Goal: Check status: Check status

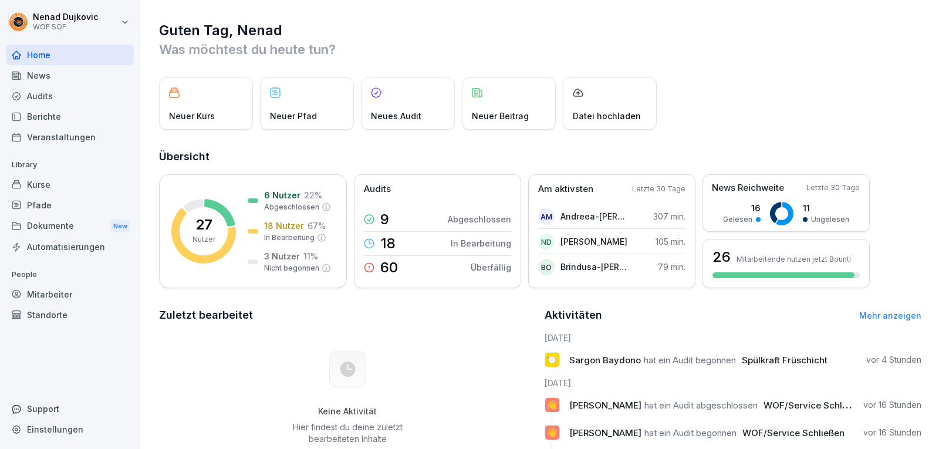
click at [49, 89] on div "Audits" at bounding box center [70, 96] width 128 height 21
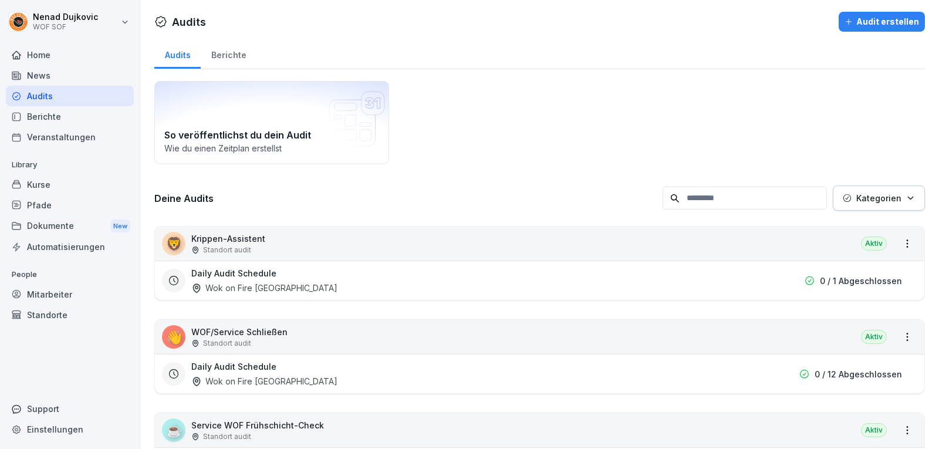
click at [87, 62] on div "Home" at bounding box center [70, 55] width 128 height 21
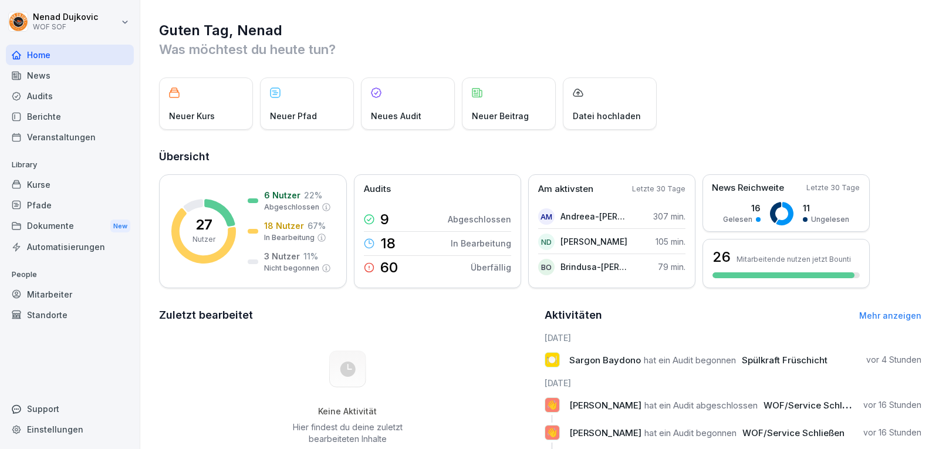
click at [24, 309] on div "Standorte" at bounding box center [70, 315] width 128 height 21
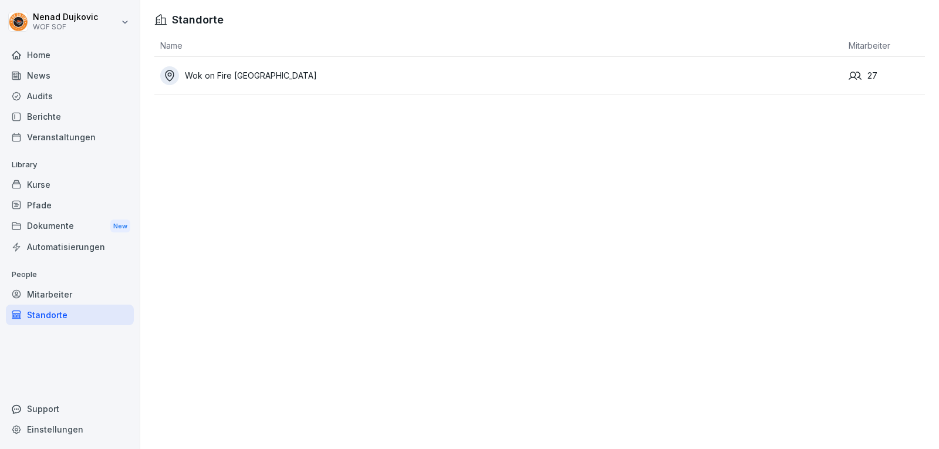
click at [48, 291] on div "Mitarbeiter" at bounding box center [70, 294] width 128 height 21
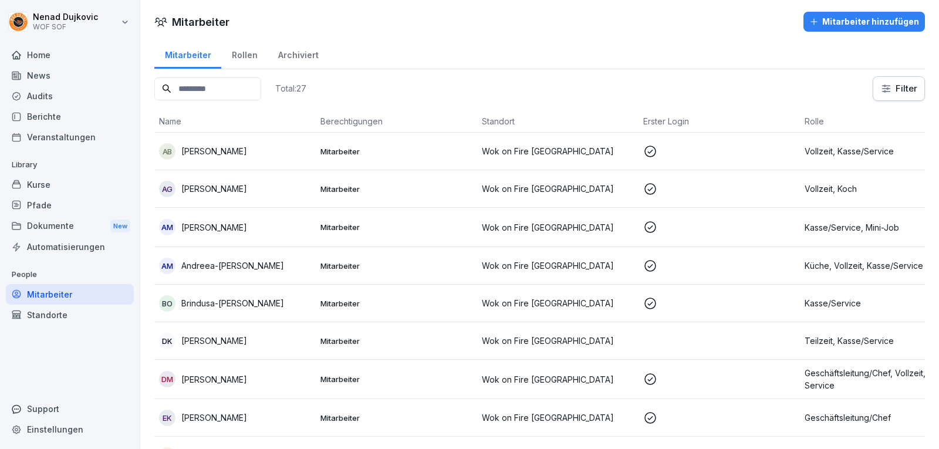
click at [215, 88] on input at bounding box center [207, 88] width 107 height 23
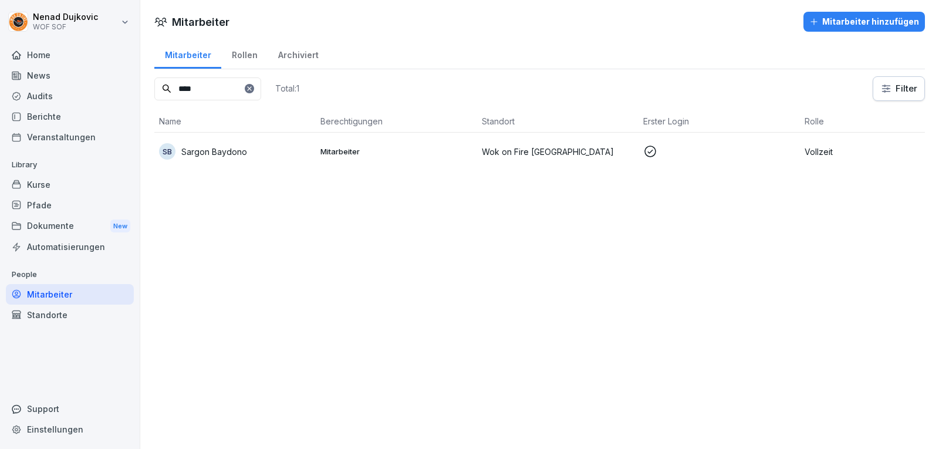
type input "****"
click at [234, 149] on p "Sargon Baydono" at bounding box center [214, 152] width 66 height 12
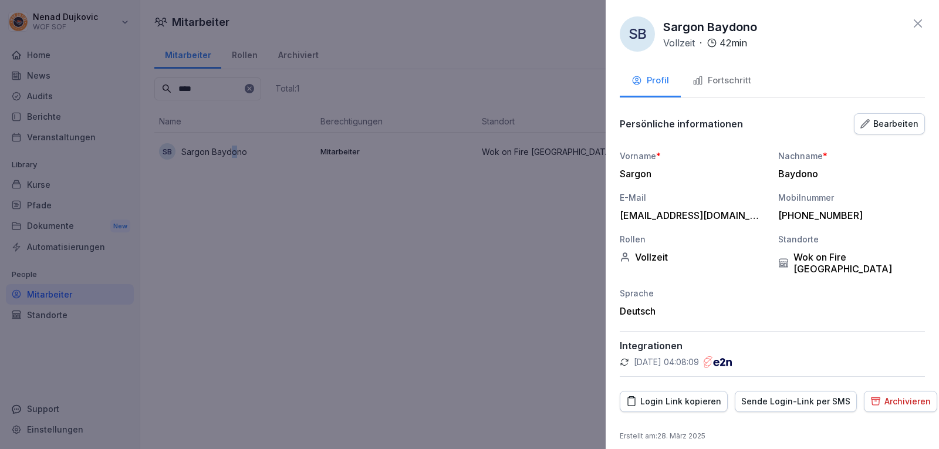
click at [720, 83] on div "Fortschritt" at bounding box center [722, 81] width 59 height 14
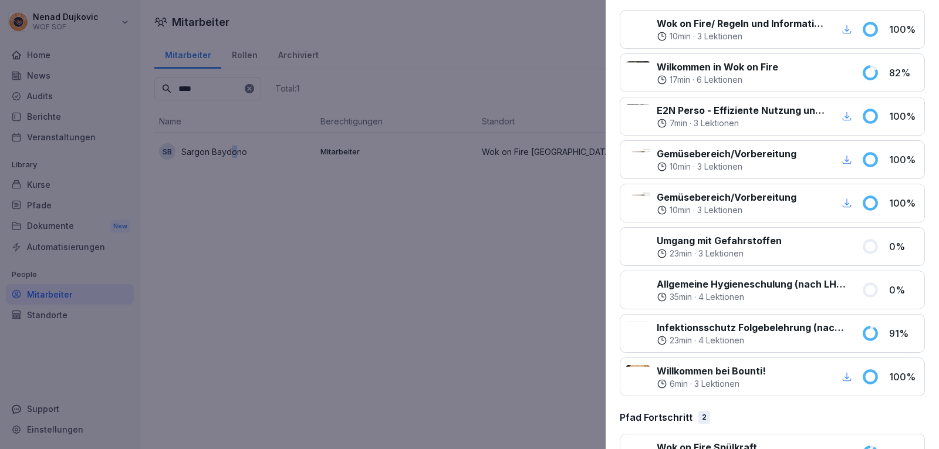
scroll to position [191, 0]
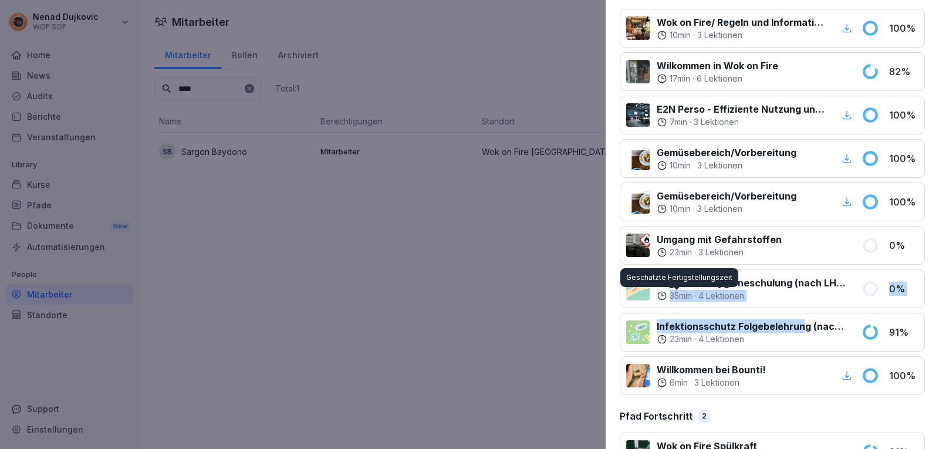
drag, startPoint x: 804, startPoint y: 321, endPoint x: 665, endPoint y: 297, distance: 141.8
click at [665, 297] on div "Wok on Fire/ Regeln und Informationen 10 min · 3 Lektionen 100 % Wilkommen in W…" at bounding box center [772, 202] width 305 height 386
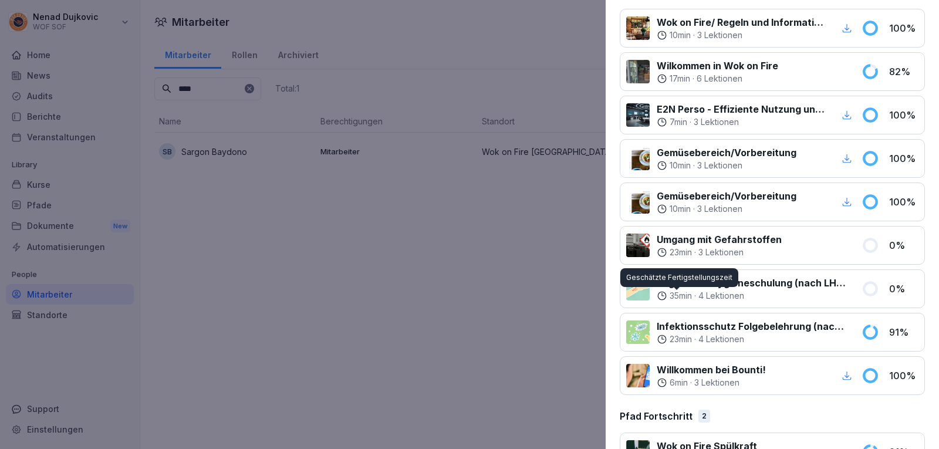
click at [665, 298] on icon at bounding box center [662, 296] width 11 height 11
click at [648, 281] on div at bounding box center [637, 288] width 23 height 23
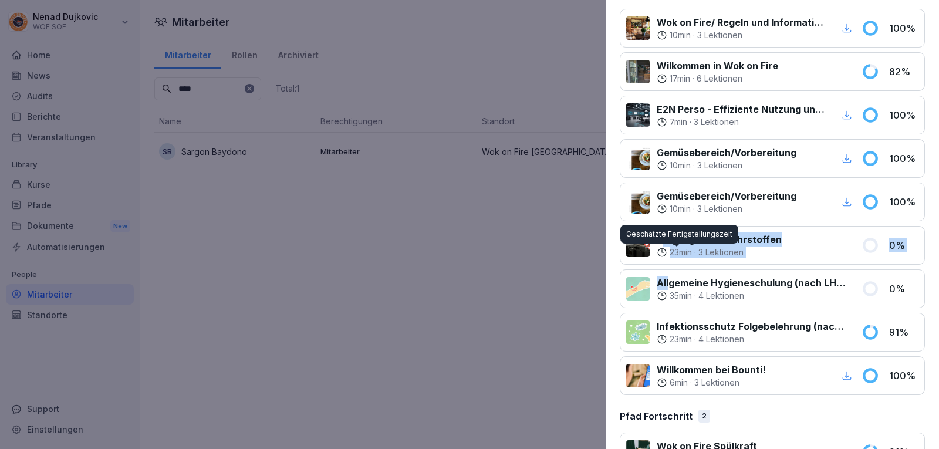
drag, startPoint x: 670, startPoint y: 276, endPoint x: 666, endPoint y: 239, distance: 37.8
click at [666, 239] on div "Wok on Fire/ Regeln und Informationen 10 min · 3 Lektionen 100 % Wilkommen in W…" at bounding box center [772, 202] width 305 height 386
click at [596, 270] on div at bounding box center [469, 224] width 939 height 449
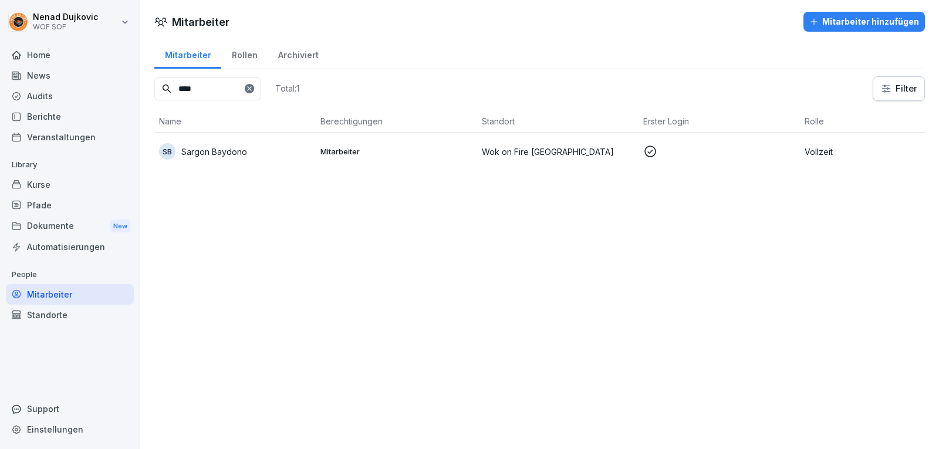
click at [546, 162] on td "Wok on Fire [GEOGRAPHIC_DATA]" at bounding box center [557, 152] width 161 height 38
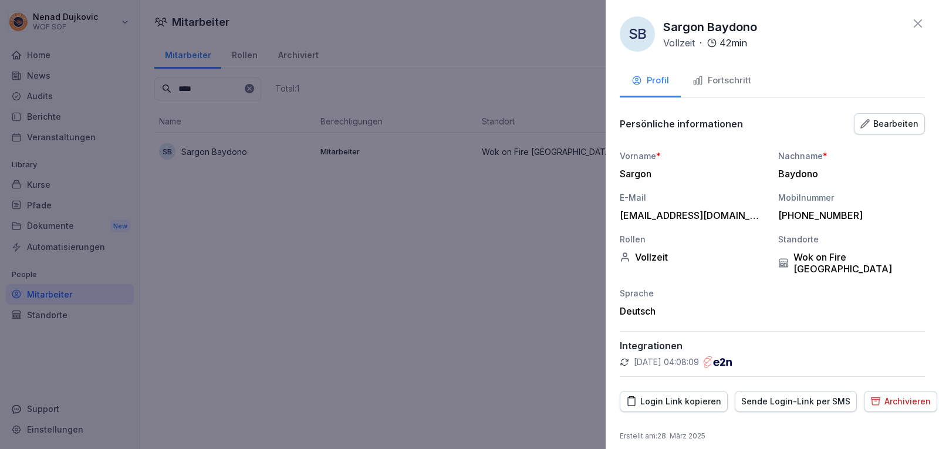
click at [730, 70] on button "Fortschritt" at bounding box center [722, 82] width 82 height 32
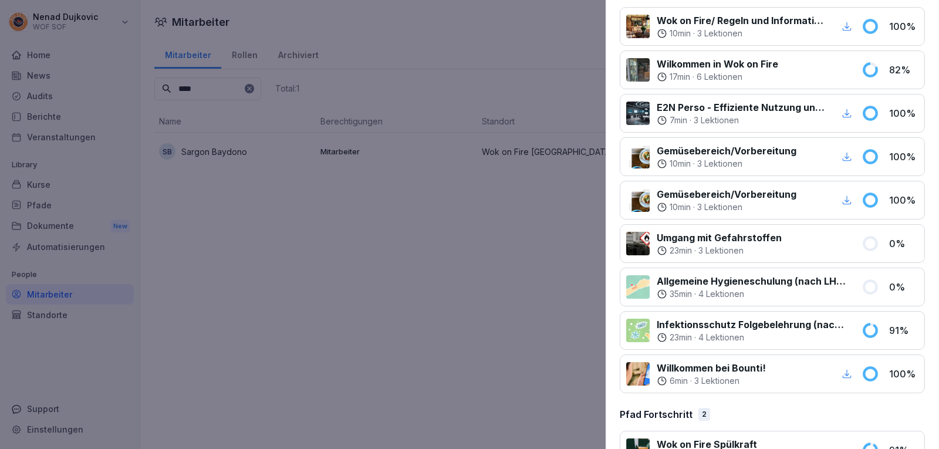
scroll to position [274, 0]
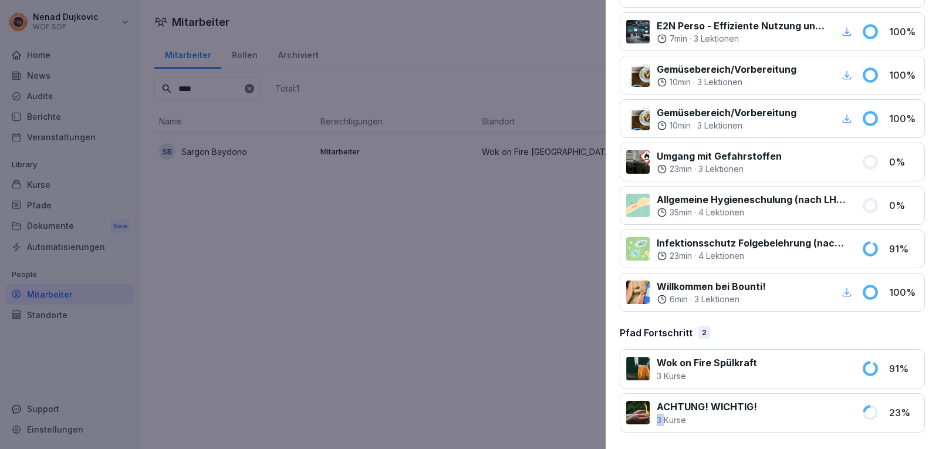
drag, startPoint x: 757, startPoint y: 405, endPoint x: 664, endPoint y: 420, distance: 94.5
click at [664, 420] on div "ACHTUNG! WICHTIG! 3 Kurse" at bounding box center [740, 413] width 228 height 26
drag, startPoint x: 748, startPoint y: 369, endPoint x: 692, endPoint y: 367, distance: 55.8
click at [692, 367] on p "Wok on Fire Spülkraft" at bounding box center [707, 363] width 100 height 14
click at [715, 332] on div "Pfad Fortschritt 2" at bounding box center [772, 333] width 305 height 14
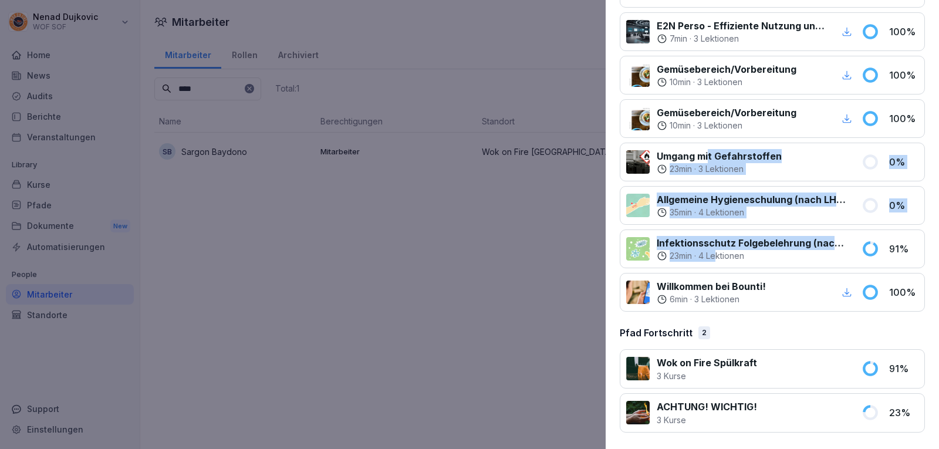
drag, startPoint x: 721, startPoint y: 253, endPoint x: 709, endPoint y: 161, distance: 92.9
click at [709, 161] on div "Wok on Fire/ Regeln und Informationen 10 min · 3 Lektionen 100 % Wilkommen in W…" at bounding box center [772, 118] width 305 height 386
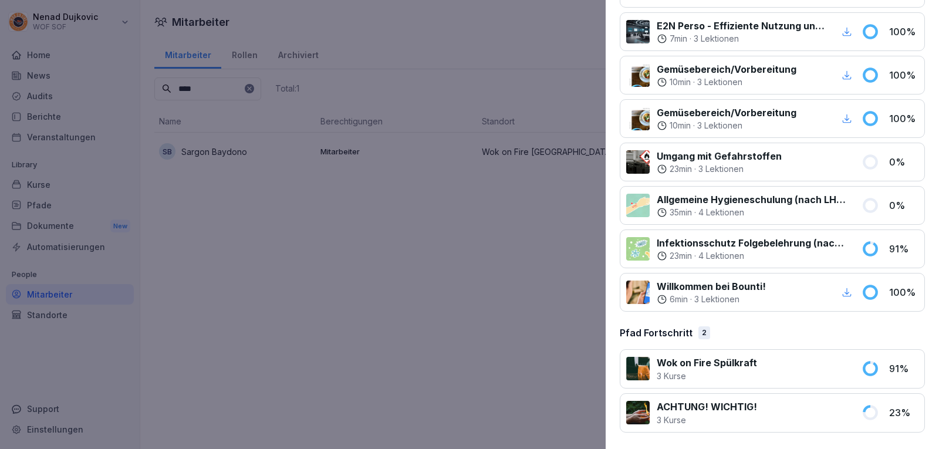
click at [757, 329] on div "Pfad Fortschritt 2" at bounding box center [772, 333] width 305 height 14
click at [483, 196] on div at bounding box center [469, 224] width 939 height 449
